Goal: Information Seeking & Learning: Learn about a topic

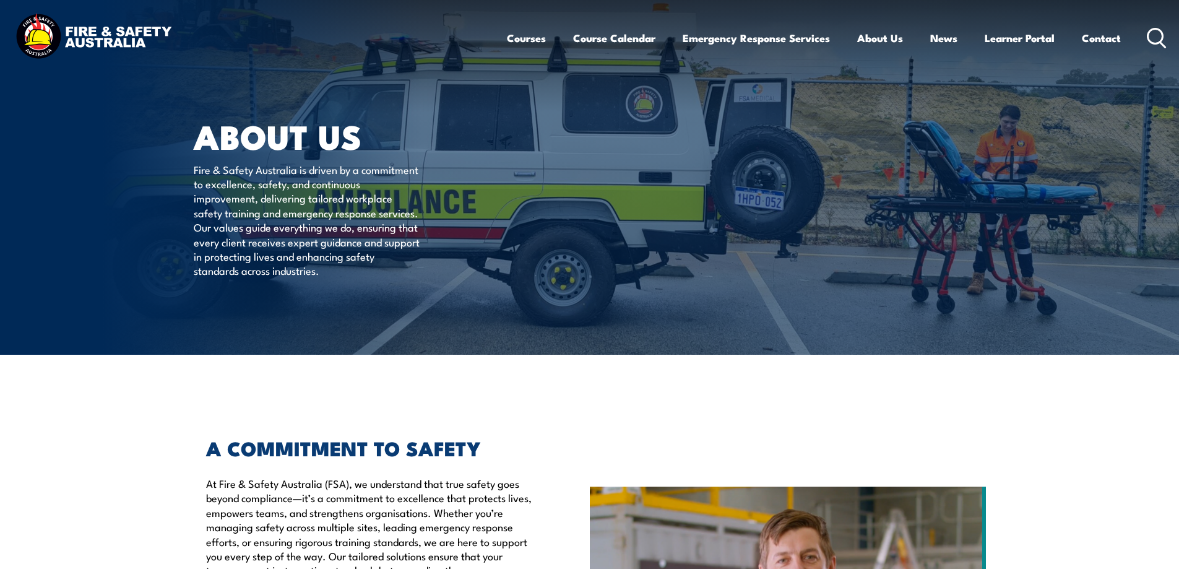
click at [1148, 36] on circle at bounding box center [1155, 35] width 15 height 15
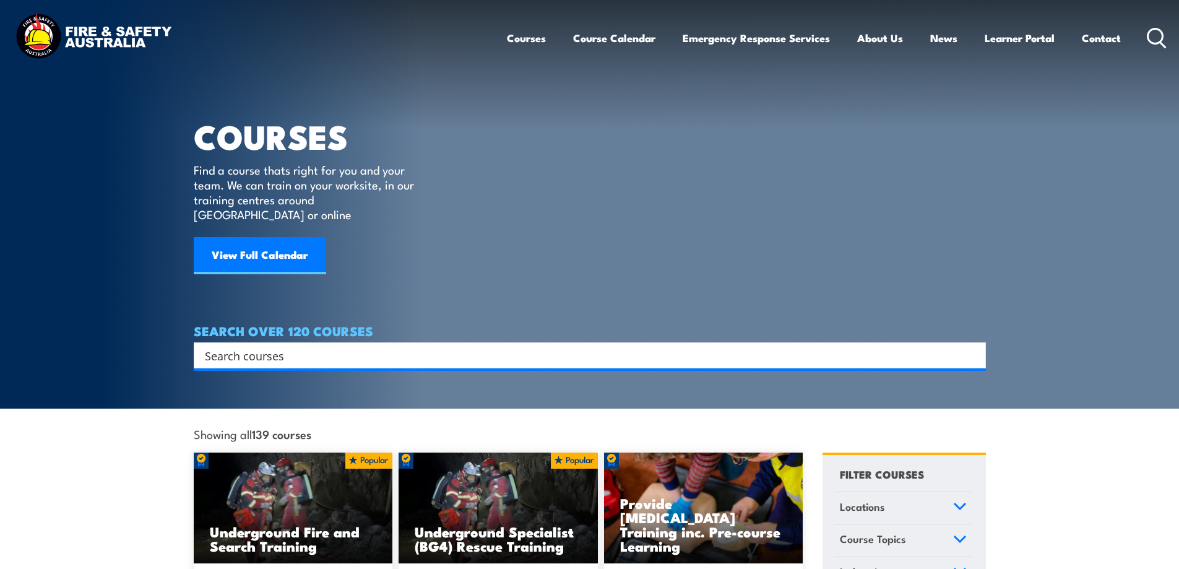
click at [235, 346] on input "Search input" at bounding box center [582, 355] width 754 height 19
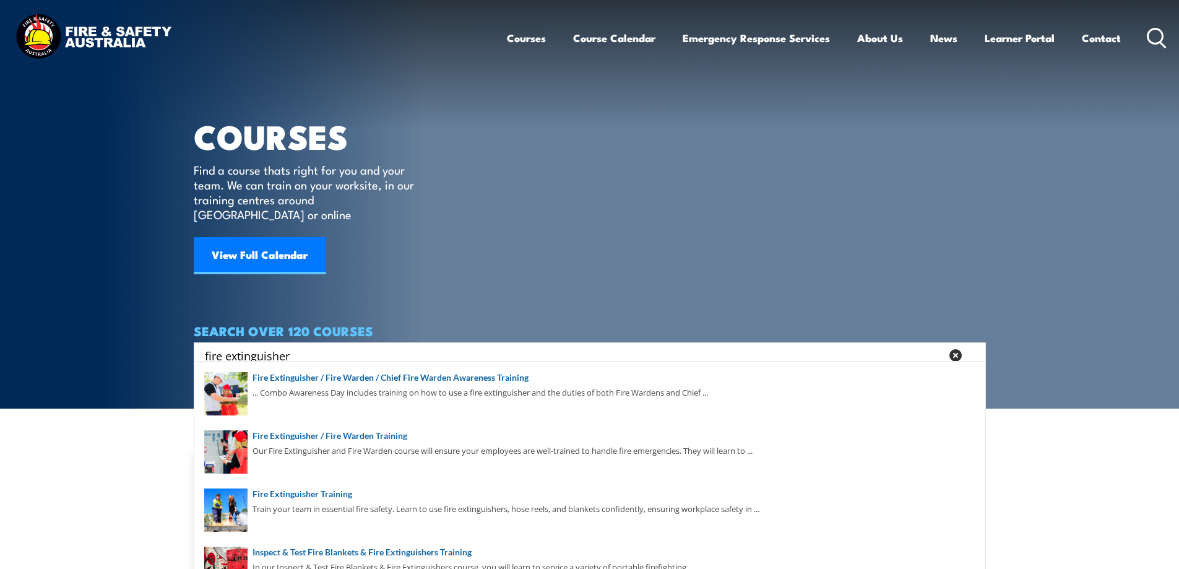
type input "fire extinguisher"
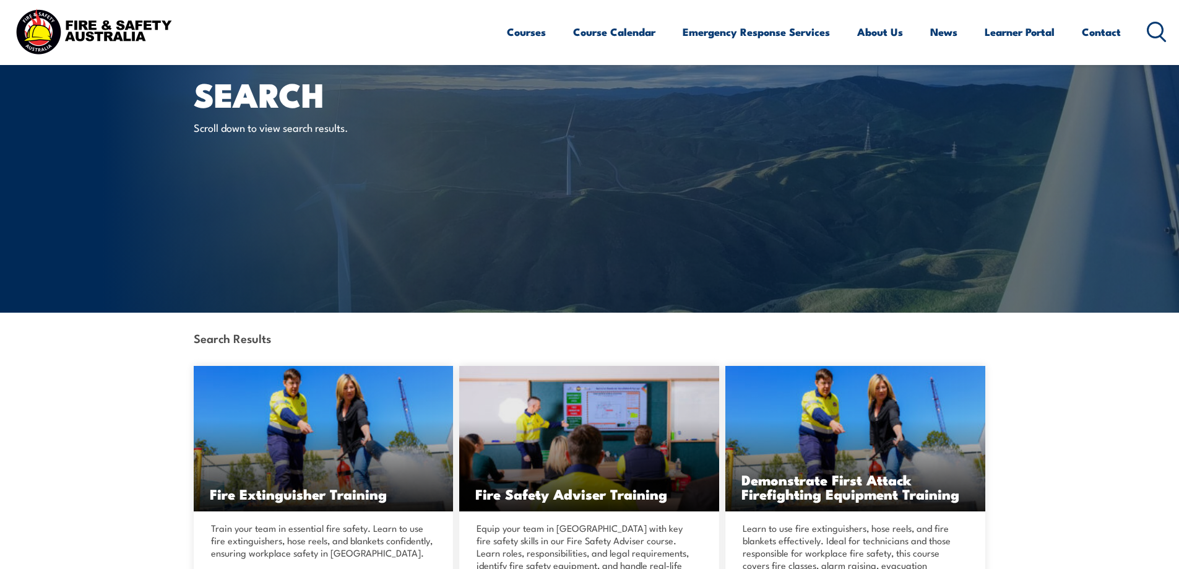
scroll to position [62, 0]
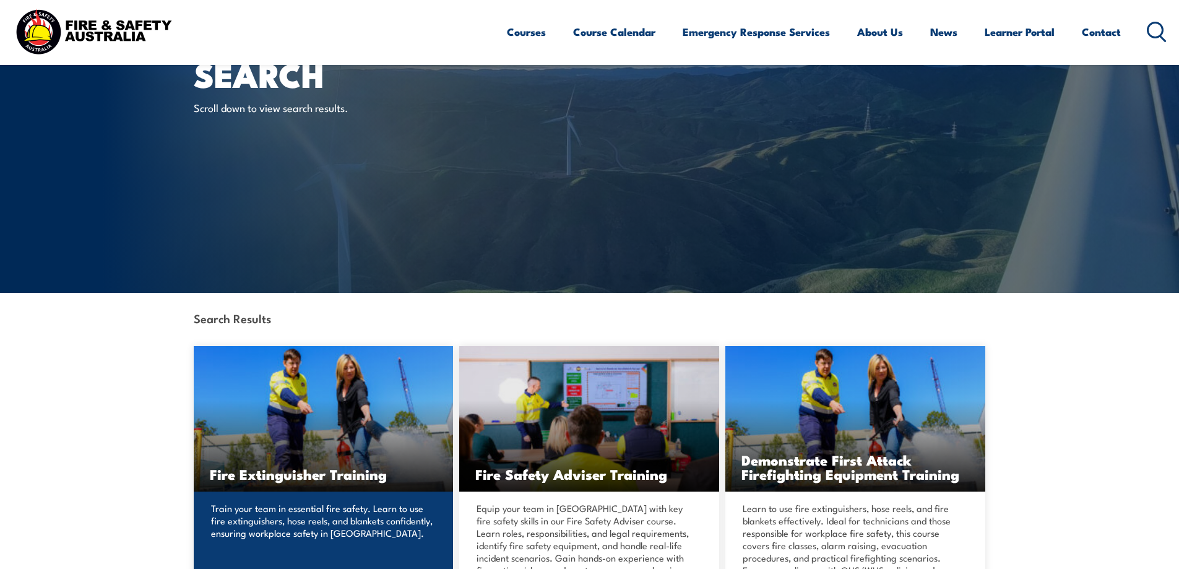
click at [286, 442] on img at bounding box center [324, 418] width 260 height 145
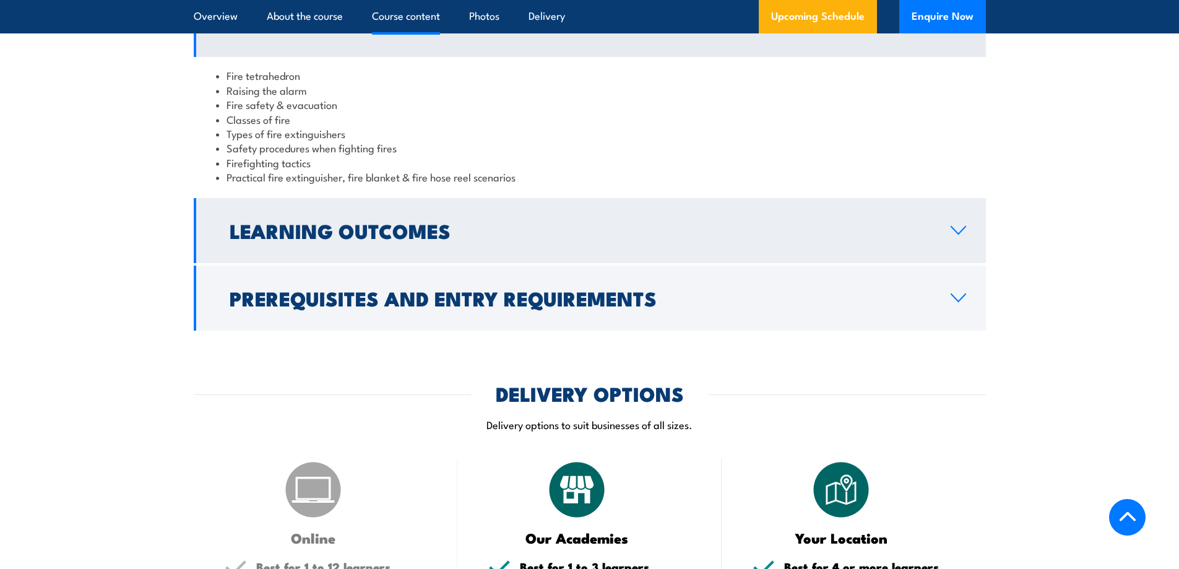
scroll to position [1237, 0]
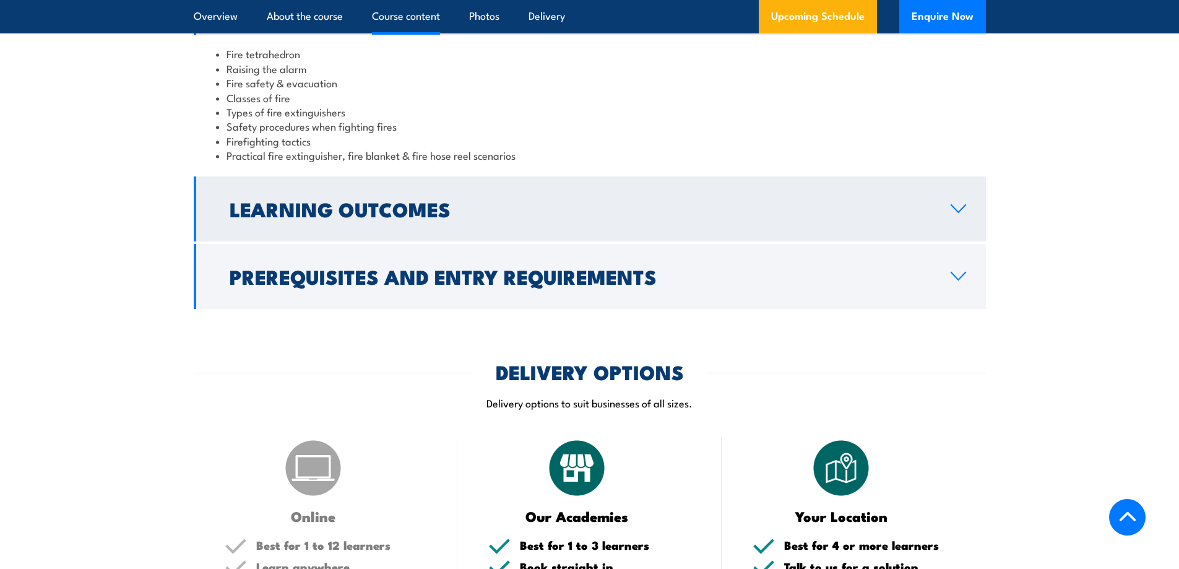
click at [275, 217] on h2 "Learning Outcomes" at bounding box center [580, 208] width 701 height 17
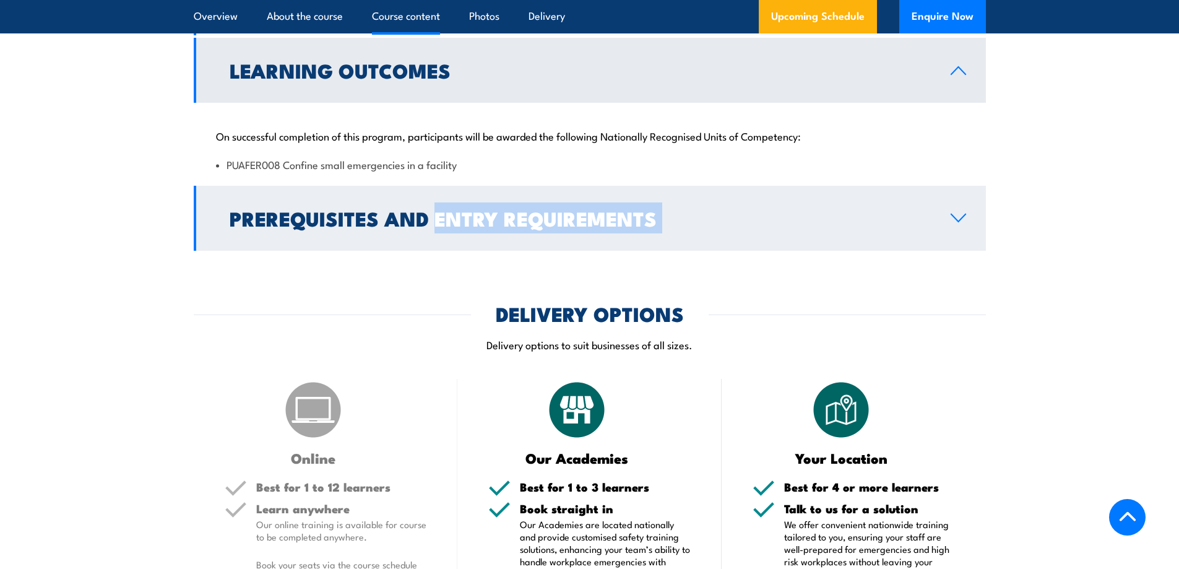
click at [392, 215] on h2 "Prerequisites and Entry Requirements" at bounding box center [580, 217] width 701 height 17
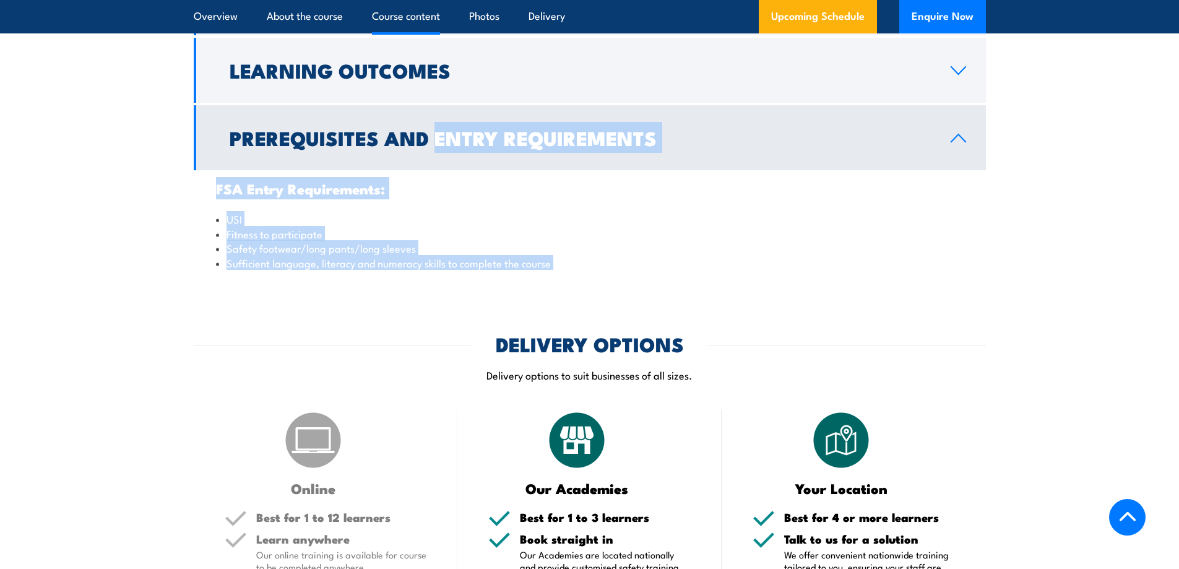
click at [311, 267] on li "Sufficient language, literacy and numeracy skills to complete the course" at bounding box center [589, 263] width 747 height 14
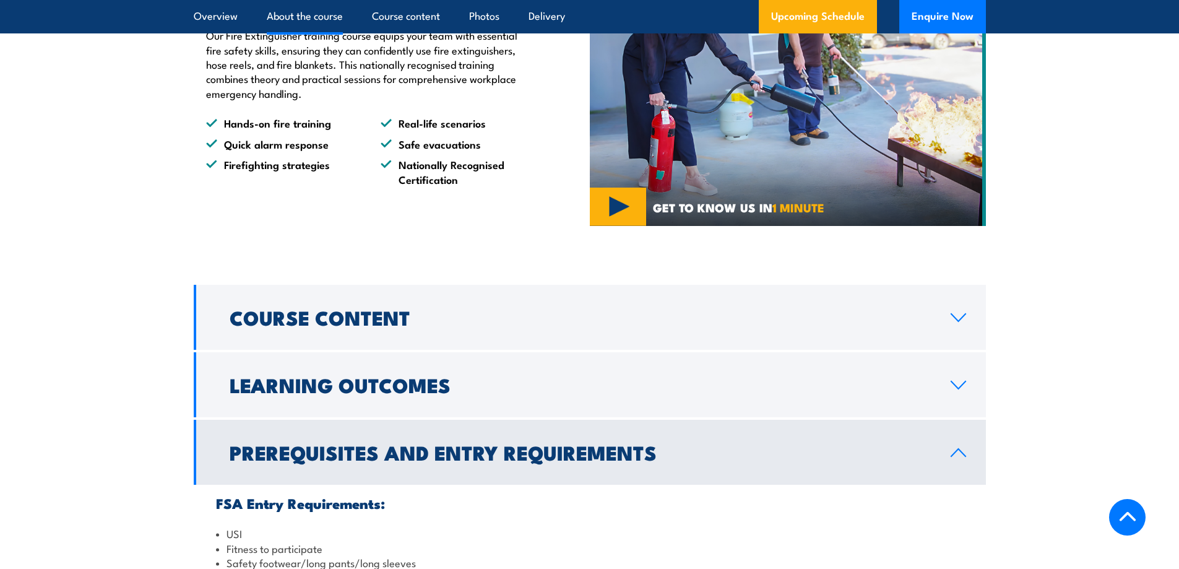
scroll to position [928, 0]
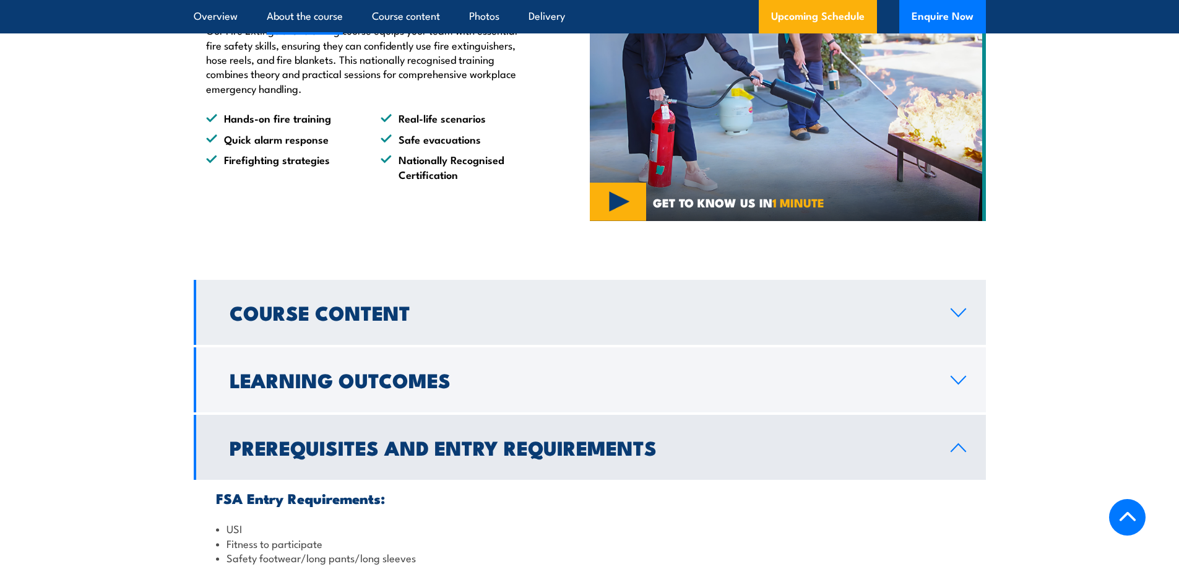
click at [312, 311] on h2 "Course Content" at bounding box center [580, 311] width 701 height 17
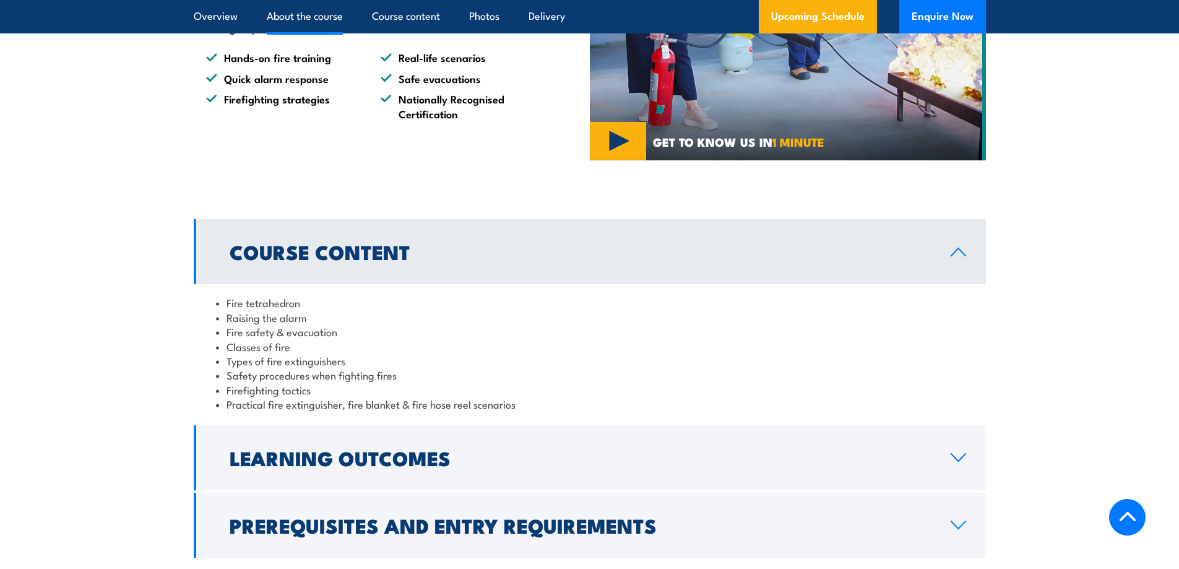
scroll to position [1114, 0]
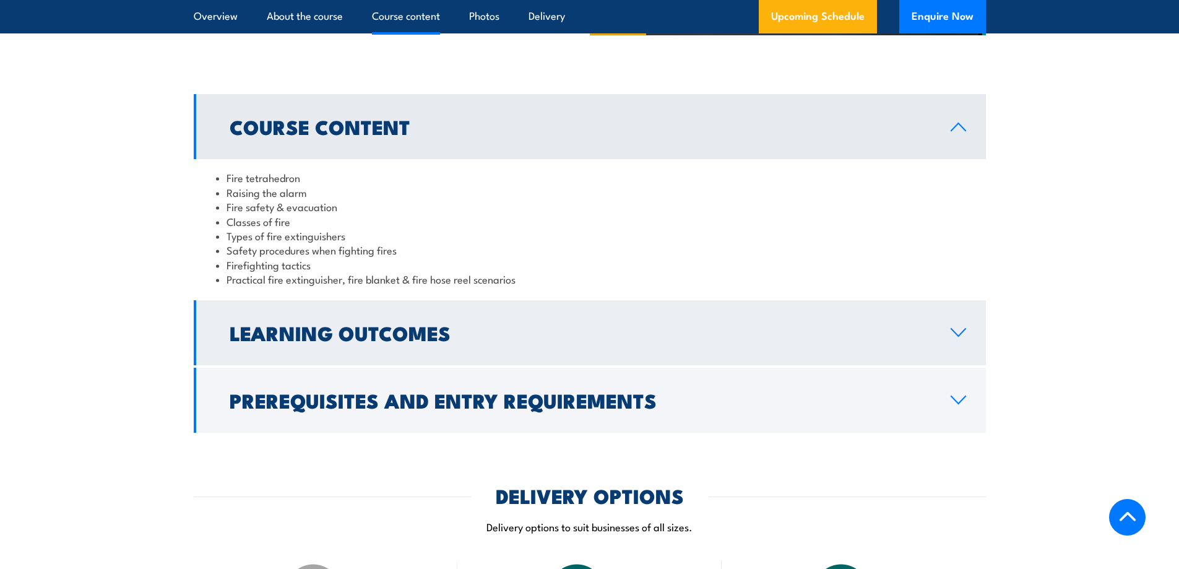
click at [335, 330] on h2 "Learning Outcomes" at bounding box center [580, 332] width 701 height 17
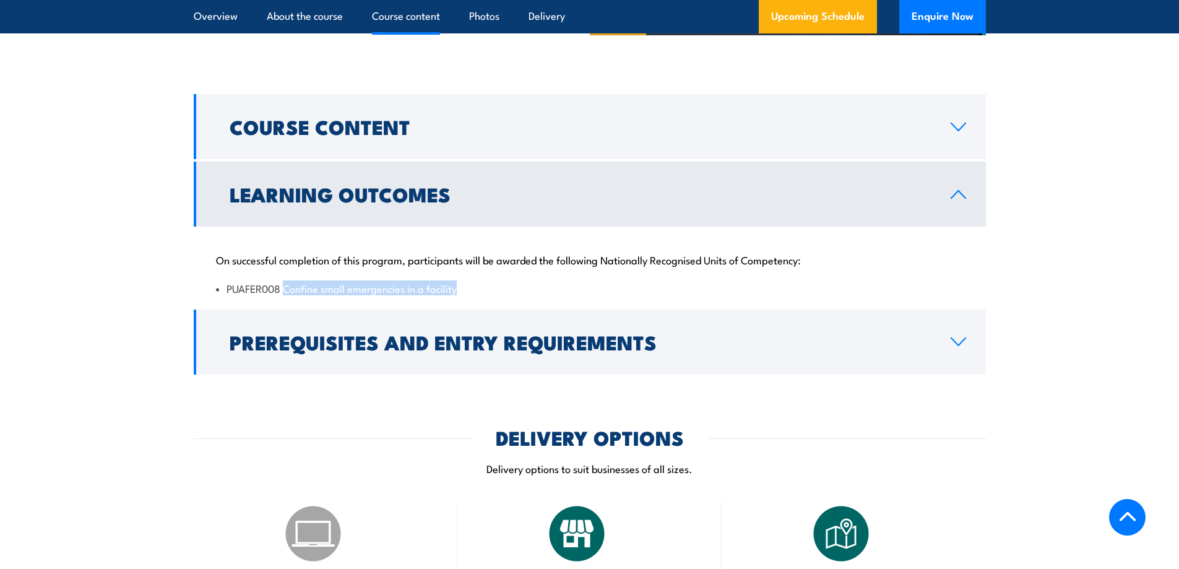
drag, startPoint x: 437, startPoint y: 289, endPoint x: 299, endPoint y: 275, distance: 138.6
click at [299, 275] on div "On successful completion of this program, participants will be awarded the foll…" at bounding box center [590, 266] width 792 height 80
click at [382, 291] on li "PUAFER008 Confine small emergencies in a facility" at bounding box center [589, 288] width 747 height 14
drag, startPoint x: 461, startPoint y: 288, endPoint x: 237, endPoint y: 272, distance: 224.6
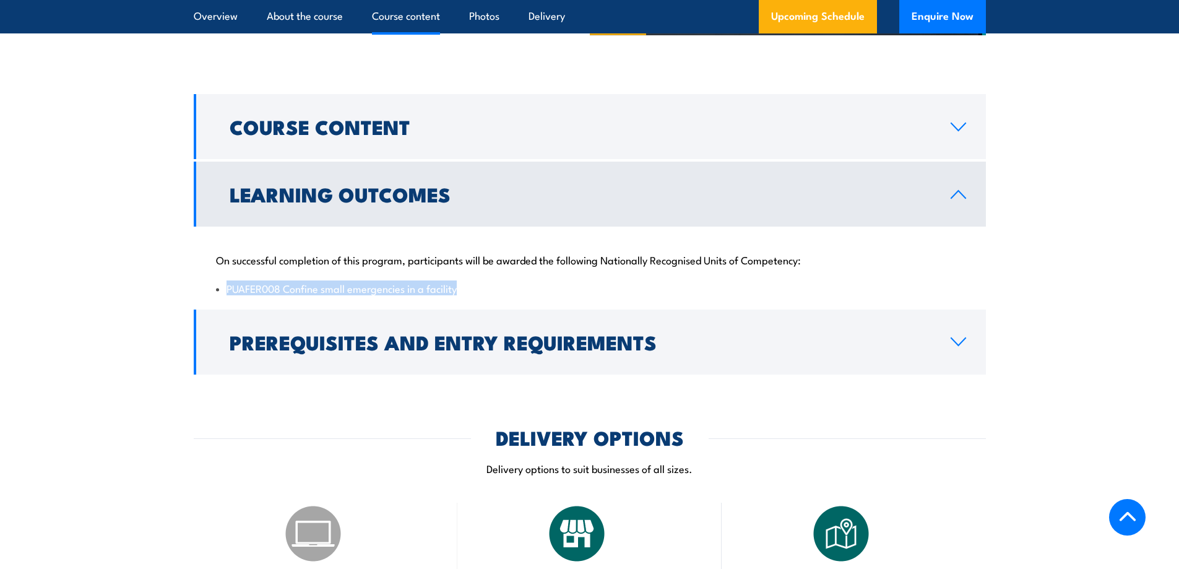
click at [231, 275] on div "On successful completion of this program, participants will be awarded the foll…" at bounding box center [590, 266] width 792 height 80
copy li "UAFER008 Confine small emergencies in a facility"
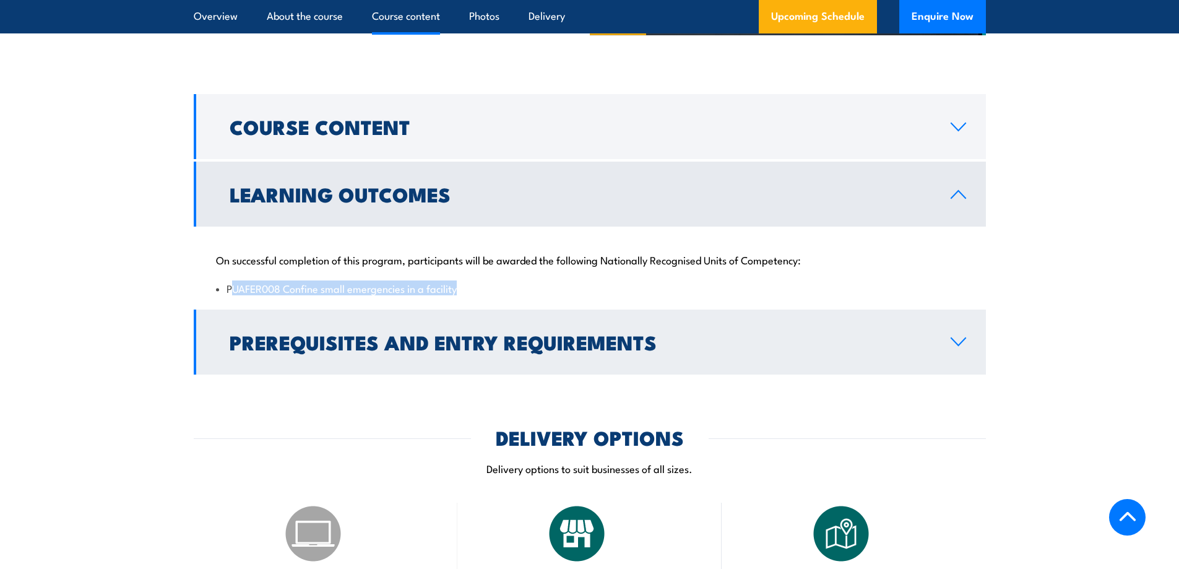
click at [354, 363] on link "Prerequisites and Entry Requirements" at bounding box center [590, 341] width 792 height 65
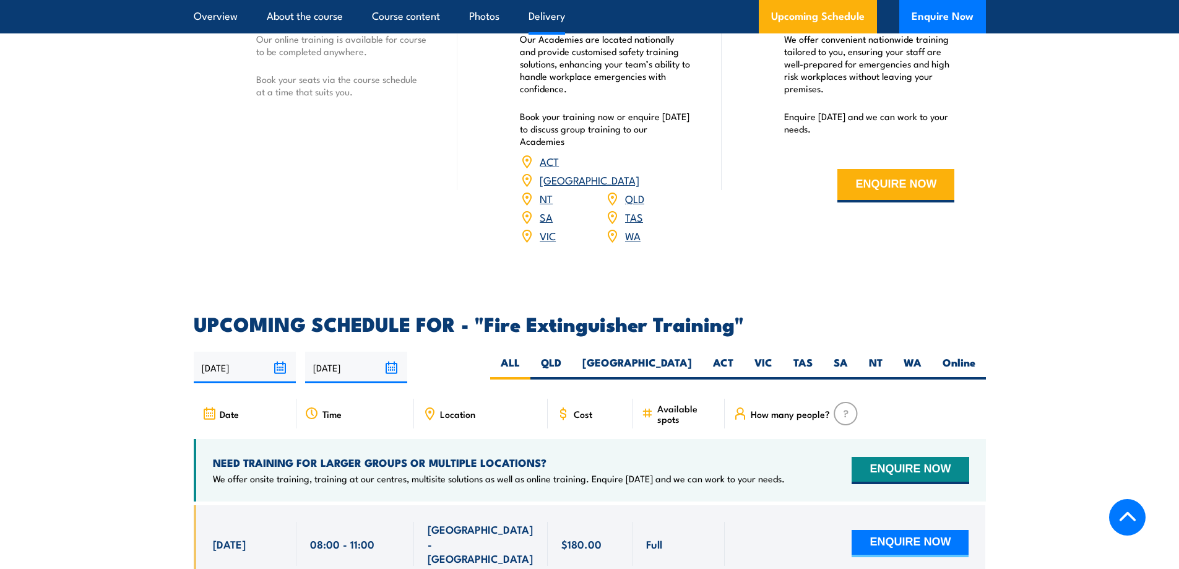
scroll to position [1794, 0]
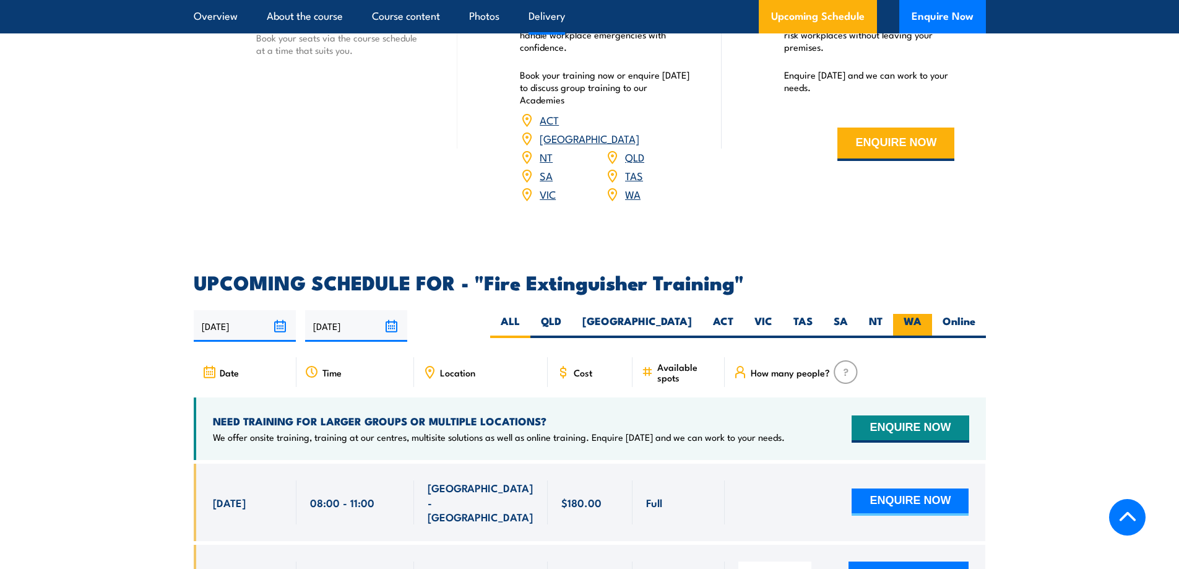
click at [906, 314] on label "WA" at bounding box center [912, 326] width 39 height 24
click at [921, 314] on input "WA" at bounding box center [925, 318] width 8 height 8
radio input "true"
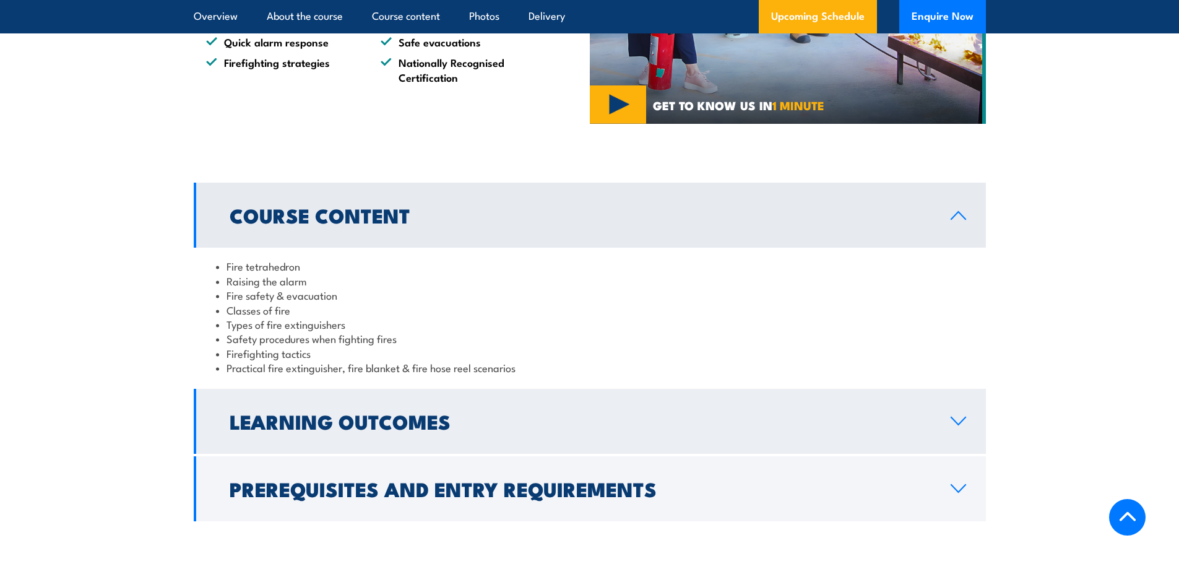
scroll to position [1025, 0]
click at [283, 445] on link "Learning Outcomes" at bounding box center [590, 421] width 792 height 65
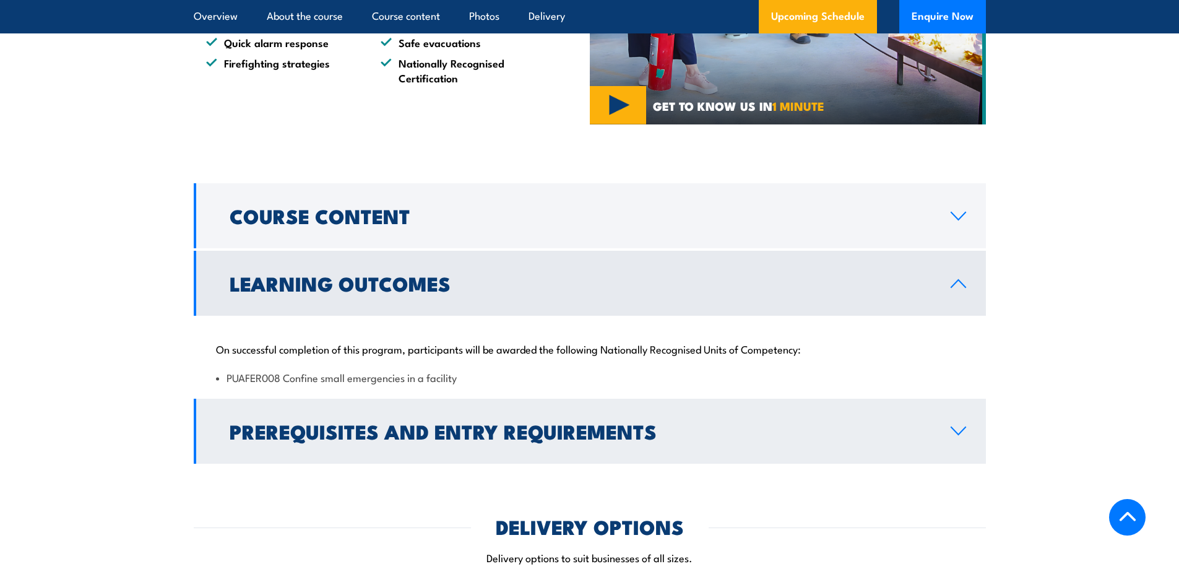
click at [290, 437] on h2 "Prerequisites and Entry Requirements" at bounding box center [580, 430] width 701 height 17
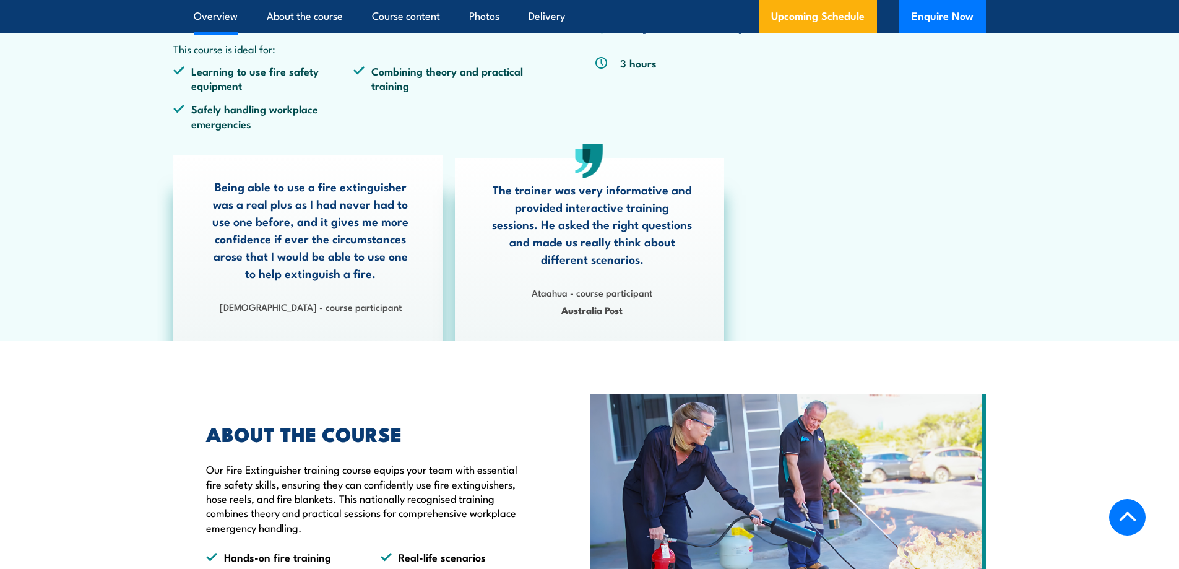
scroll to position [344, 0]
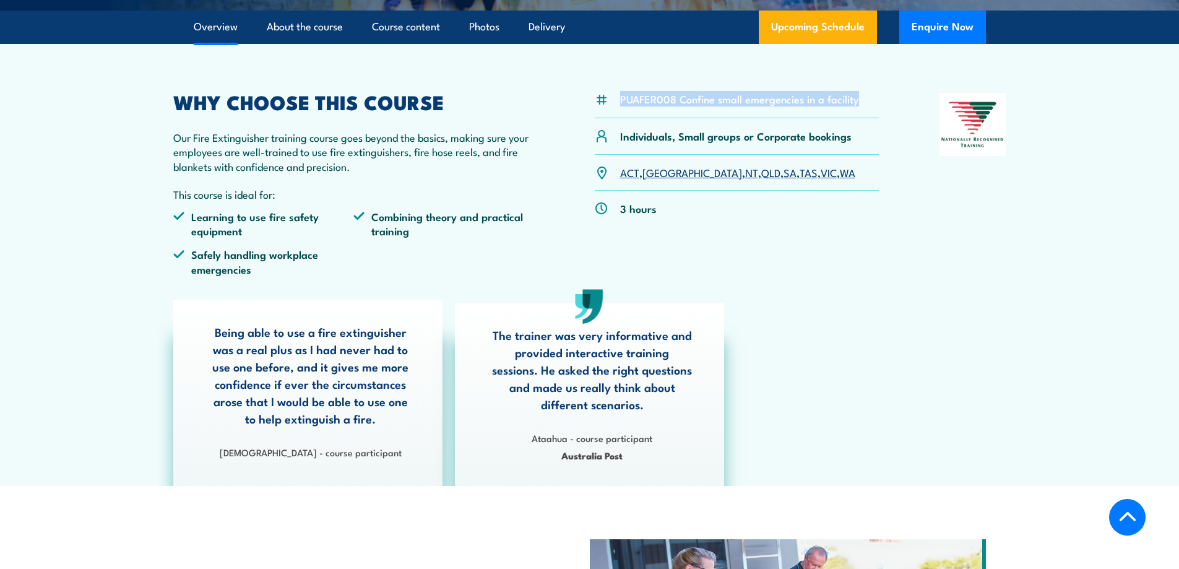
drag, startPoint x: 864, startPoint y: 102, endPoint x: 607, endPoint y: 67, distance: 259.8
click at [596, 71] on article "PUAFER008 Confine small emergencies in a facility Individuals, Small groups or …" at bounding box center [590, 265] width 866 height 442
copy div "PUAFER008 Confine small emergencies in a facility"
click at [887, 311] on div "Being able to use a fire extinguisher was a real plus as I had never had to use…" at bounding box center [589, 393] width 845 height 186
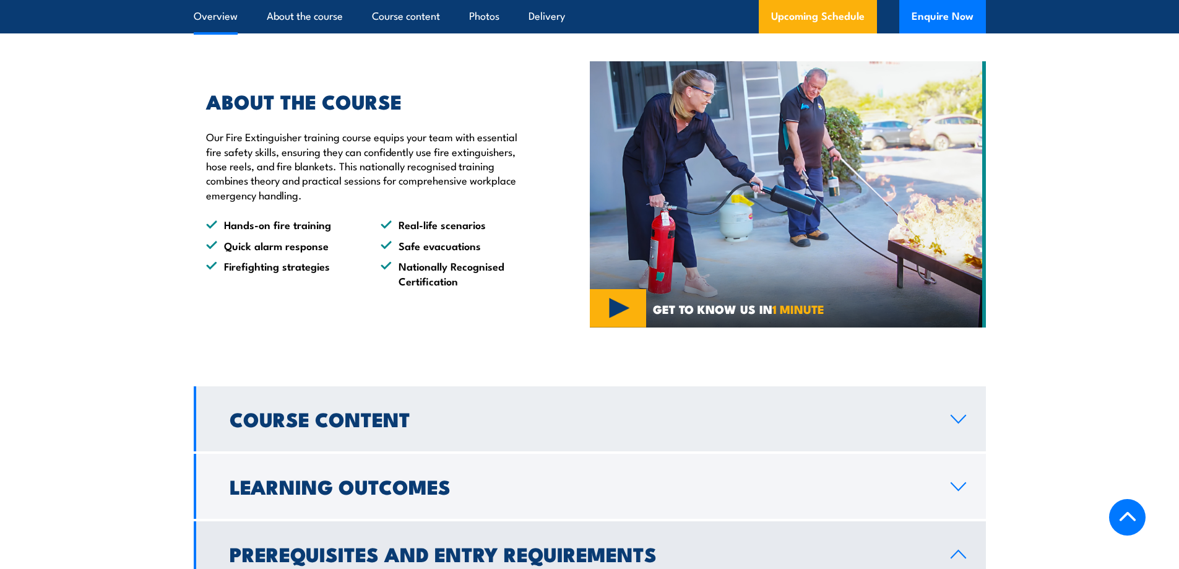
scroll to position [963, 0]
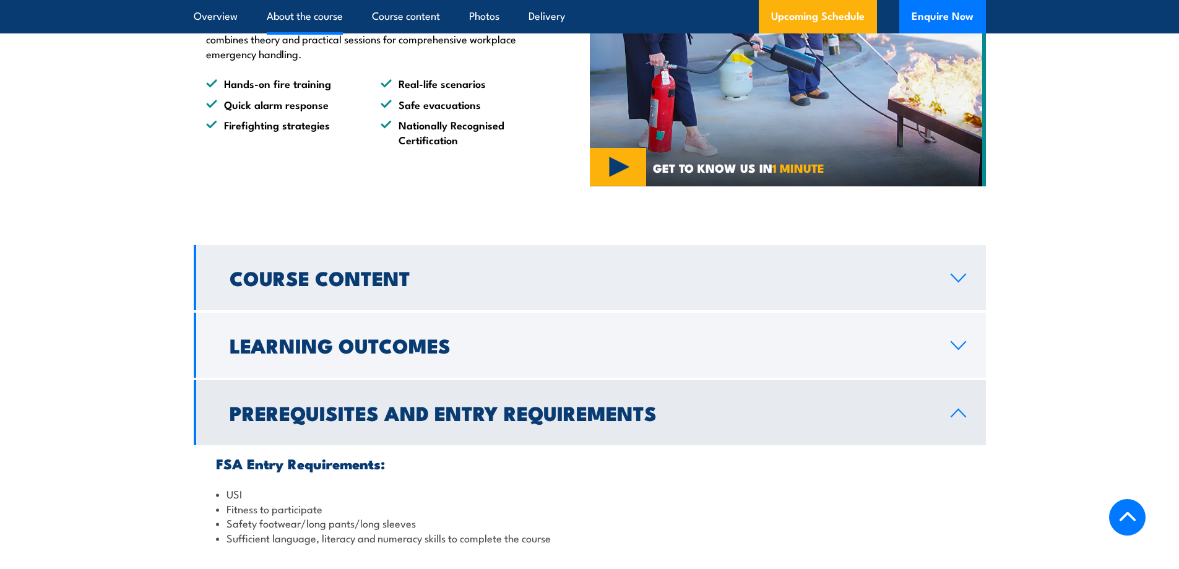
click at [332, 279] on h2 "Course Content" at bounding box center [580, 277] width 701 height 17
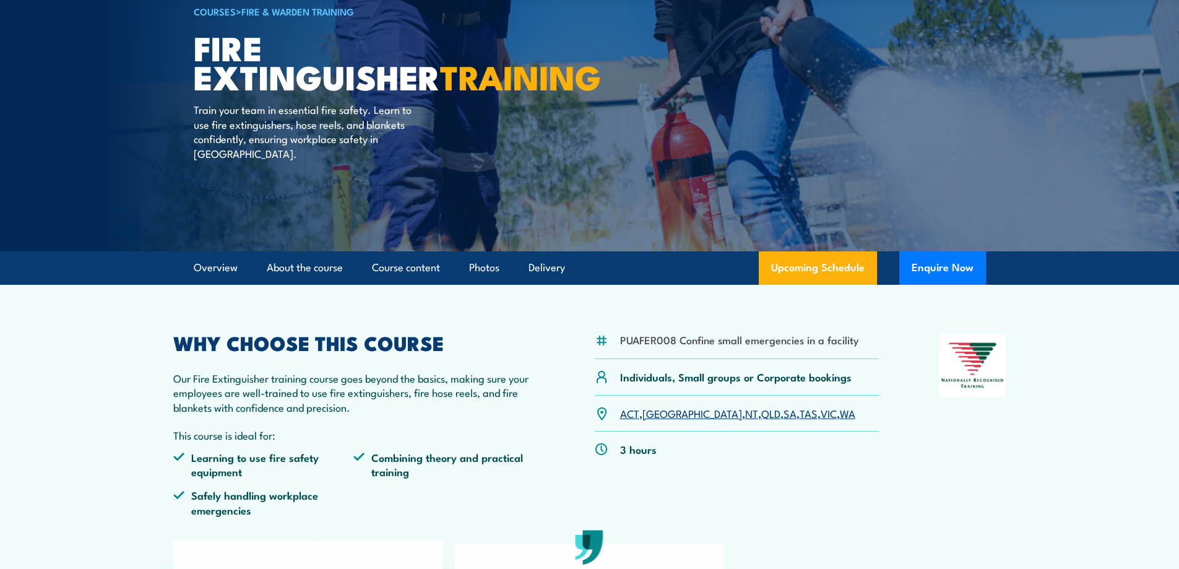
scroll to position [124, 0]
